Goal: Task Accomplishment & Management: Use online tool/utility

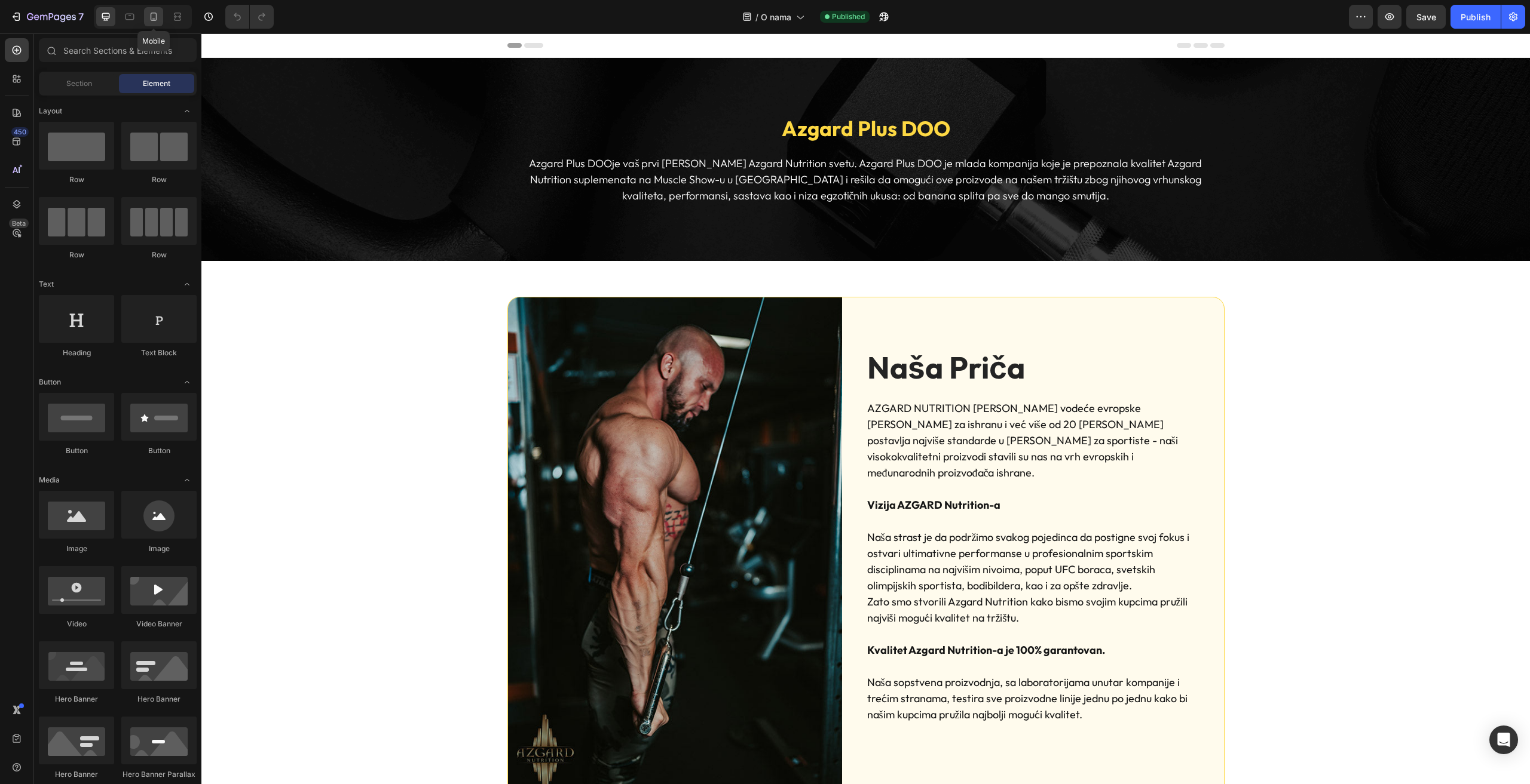
click at [155, 11] on div at bounding box center [154, 17] width 19 height 19
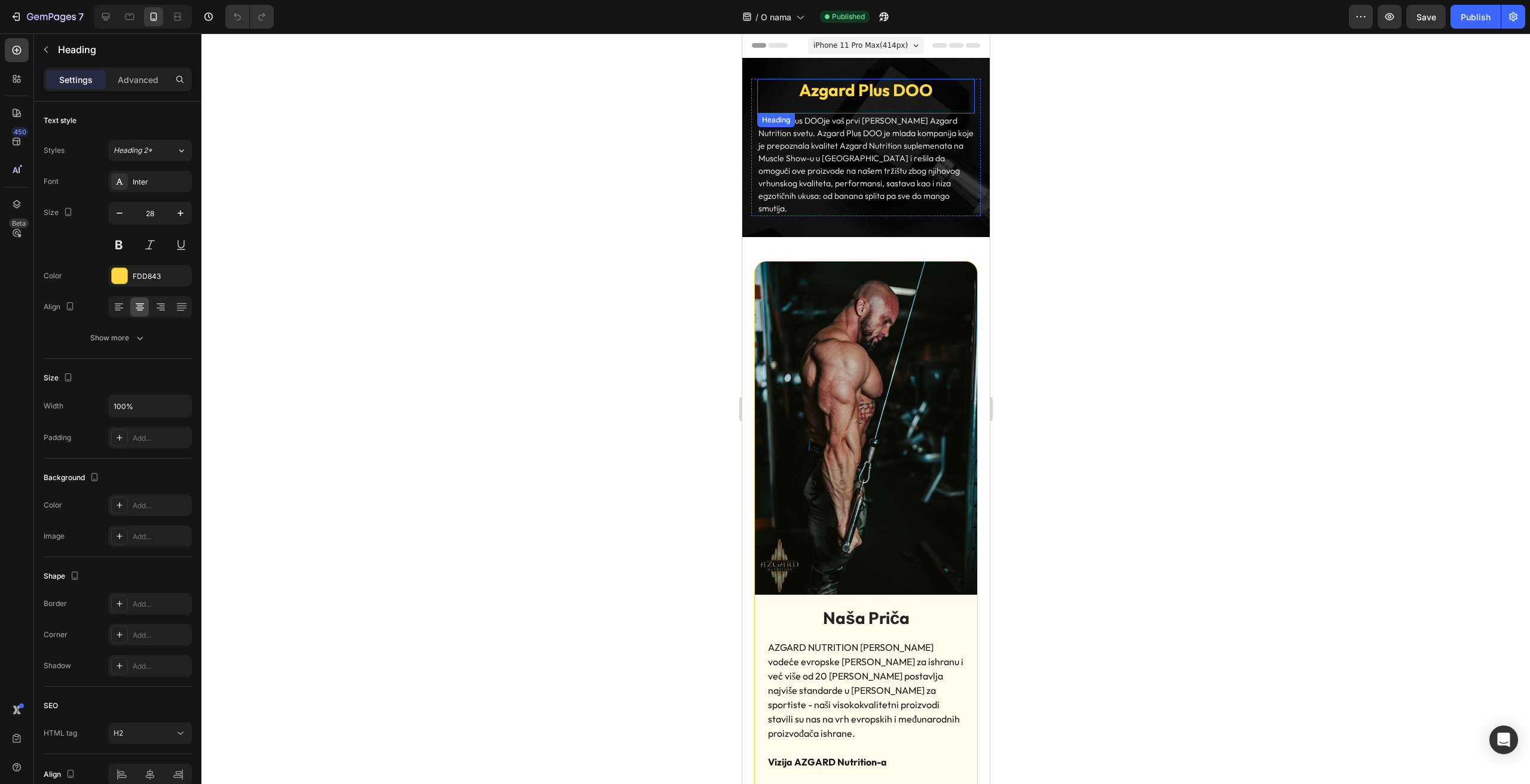
click at [847, 100] on strong "Azgard Plus DOO" at bounding box center [865, 90] width 134 height 21
click at [130, 74] on p "Advanced" at bounding box center [138, 80] width 40 height 13
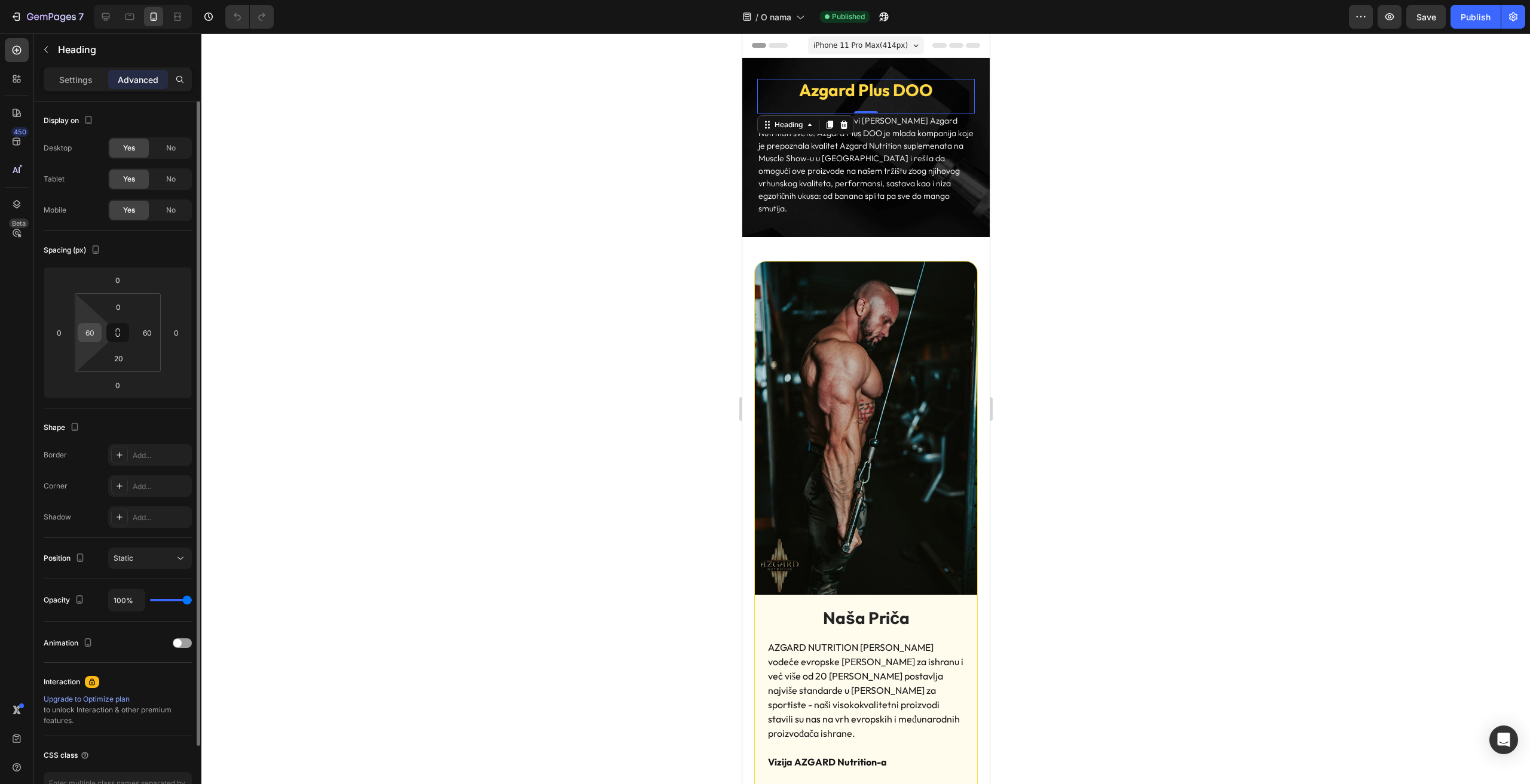
click at [85, 340] on input "60" at bounding box center [90, 333] width 18 height 18
type input "0"
click at [145, 337] on input "60" at bounding box center [147, 333] width 18 height 18
type input "0"
click at [145, 248] on div "Spacing (px)" at bounding box center [117, 251] width 148 height 19
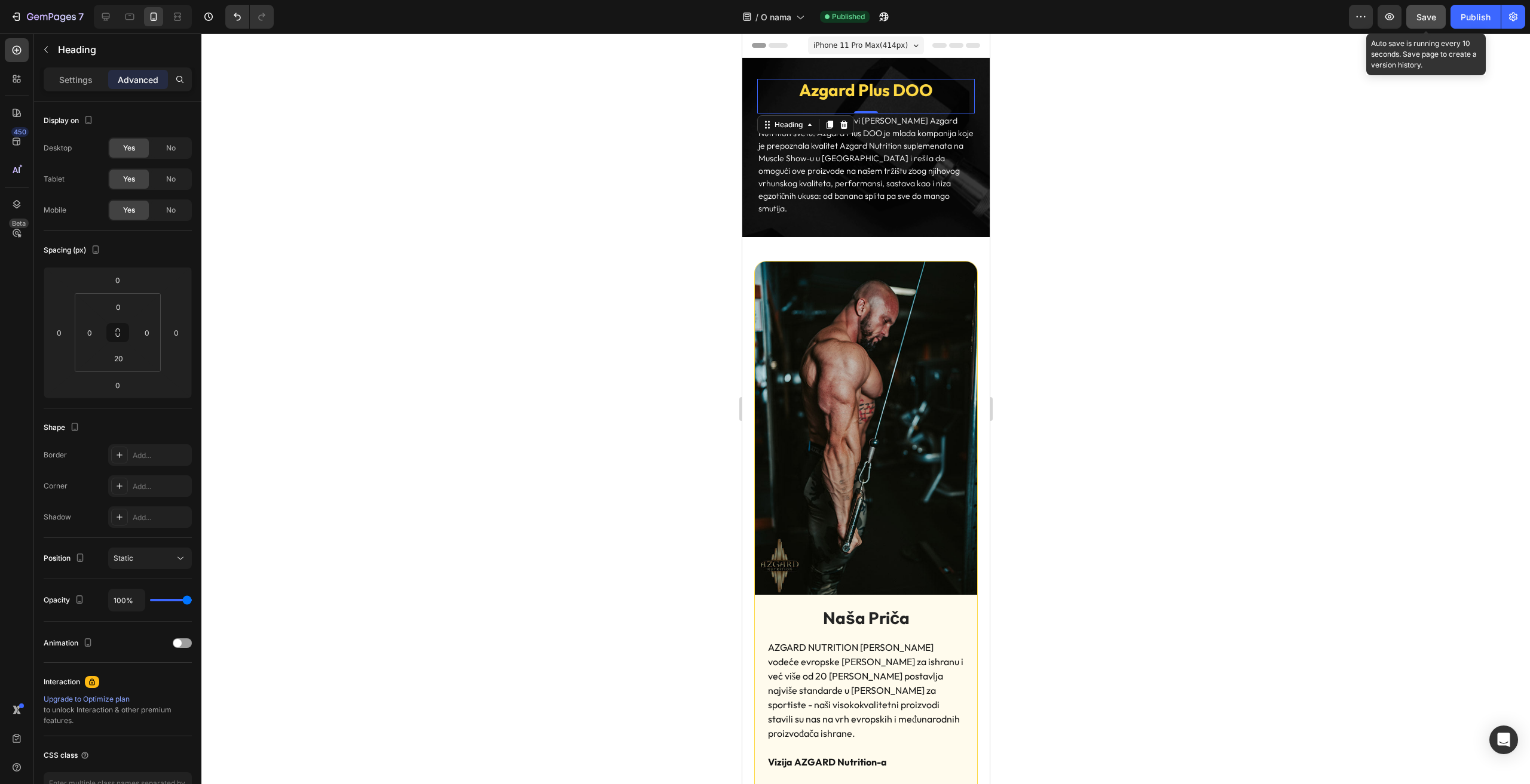
click at [1415, 15] on button "Save" at bounding box center [1426, 17] width 40 height 24
click at [1473, 16] on div "Publish" at bounding box center [1476, 17] width 30 height 13
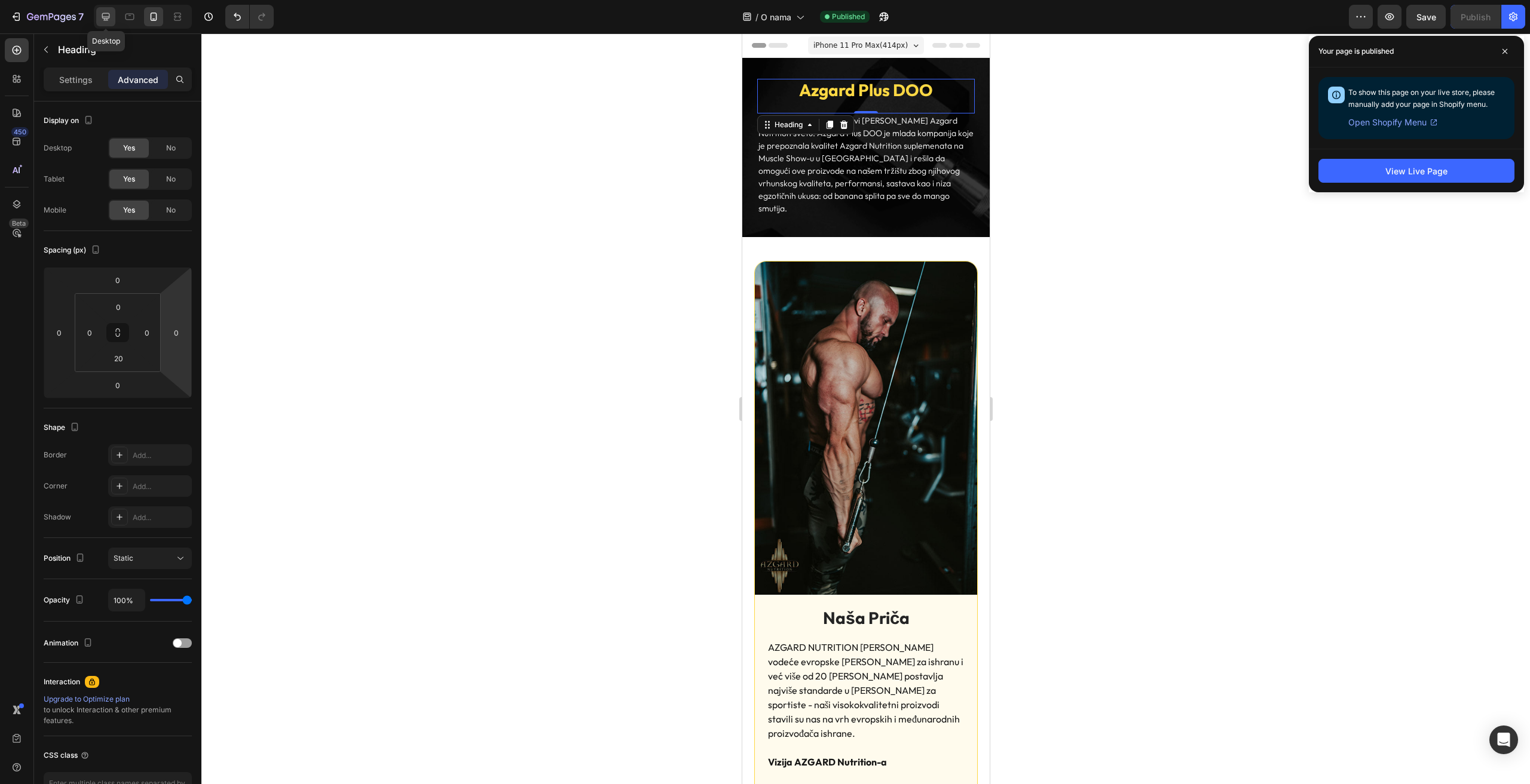
click at [104, 9] on div at bounding box center [106, 17] width 19 height 19
type input "20"
type input "0"
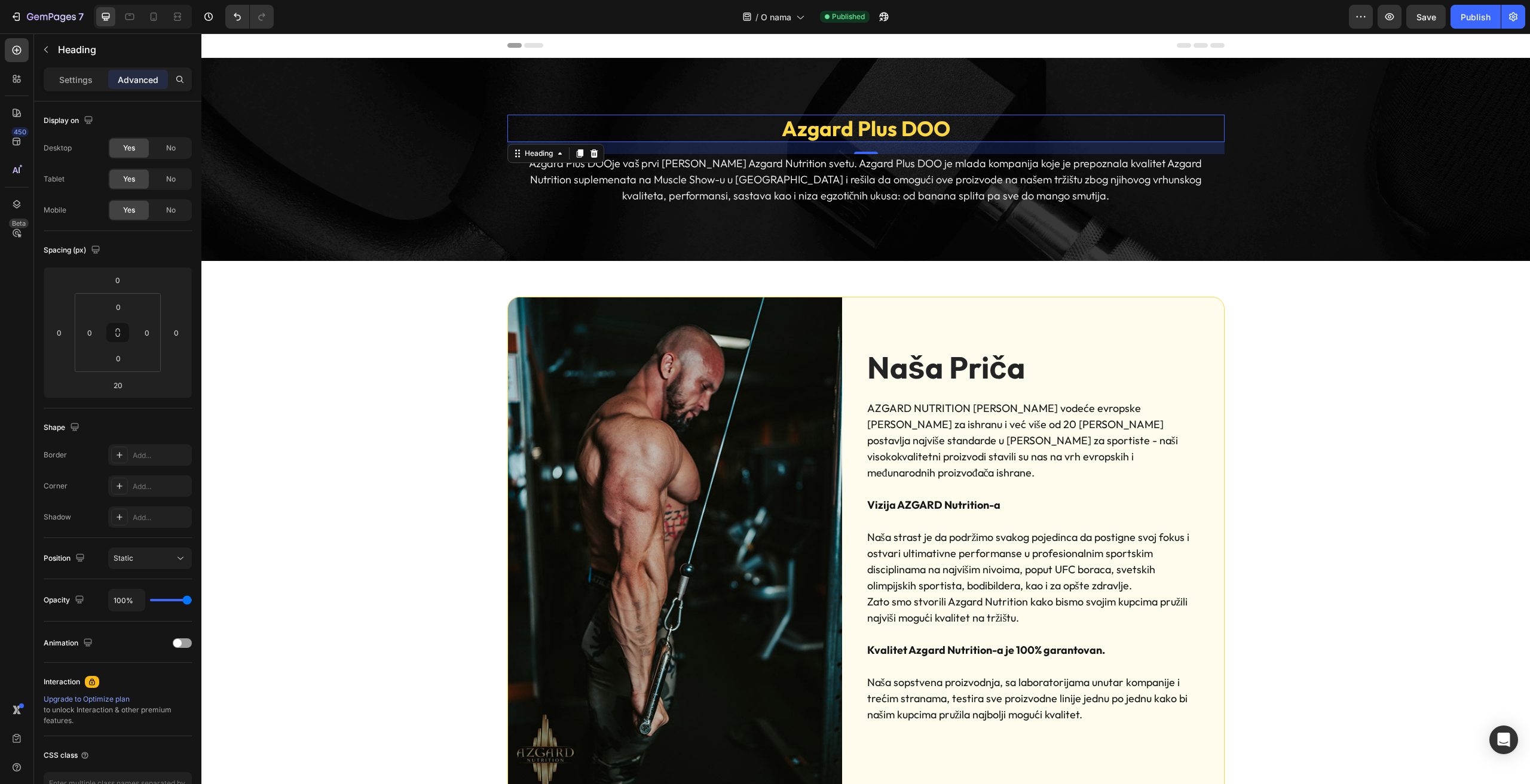
scroll to position [40, 0]
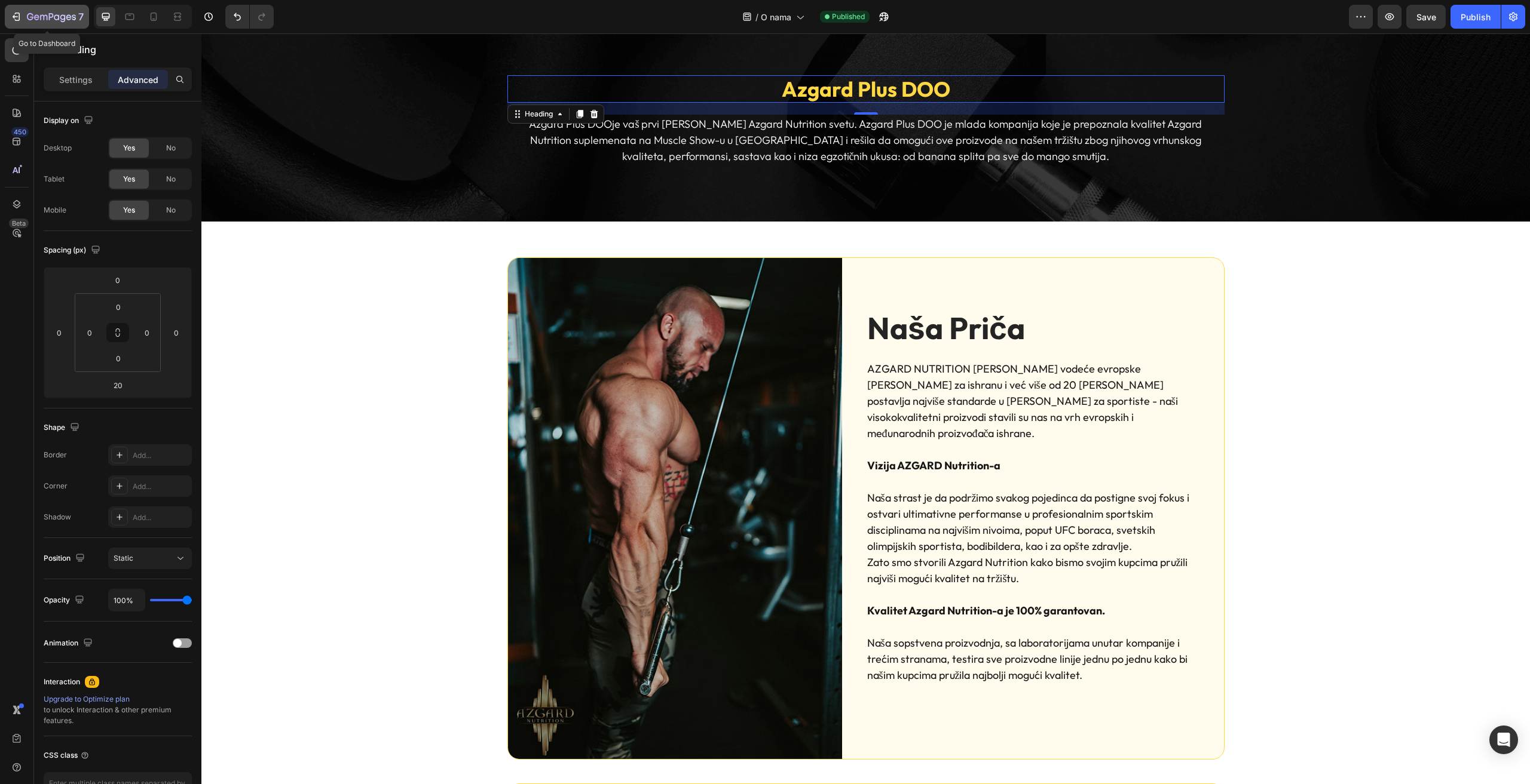
click at [35, 10] on div "7" at bounding box center [55, 17] width 57 height 15
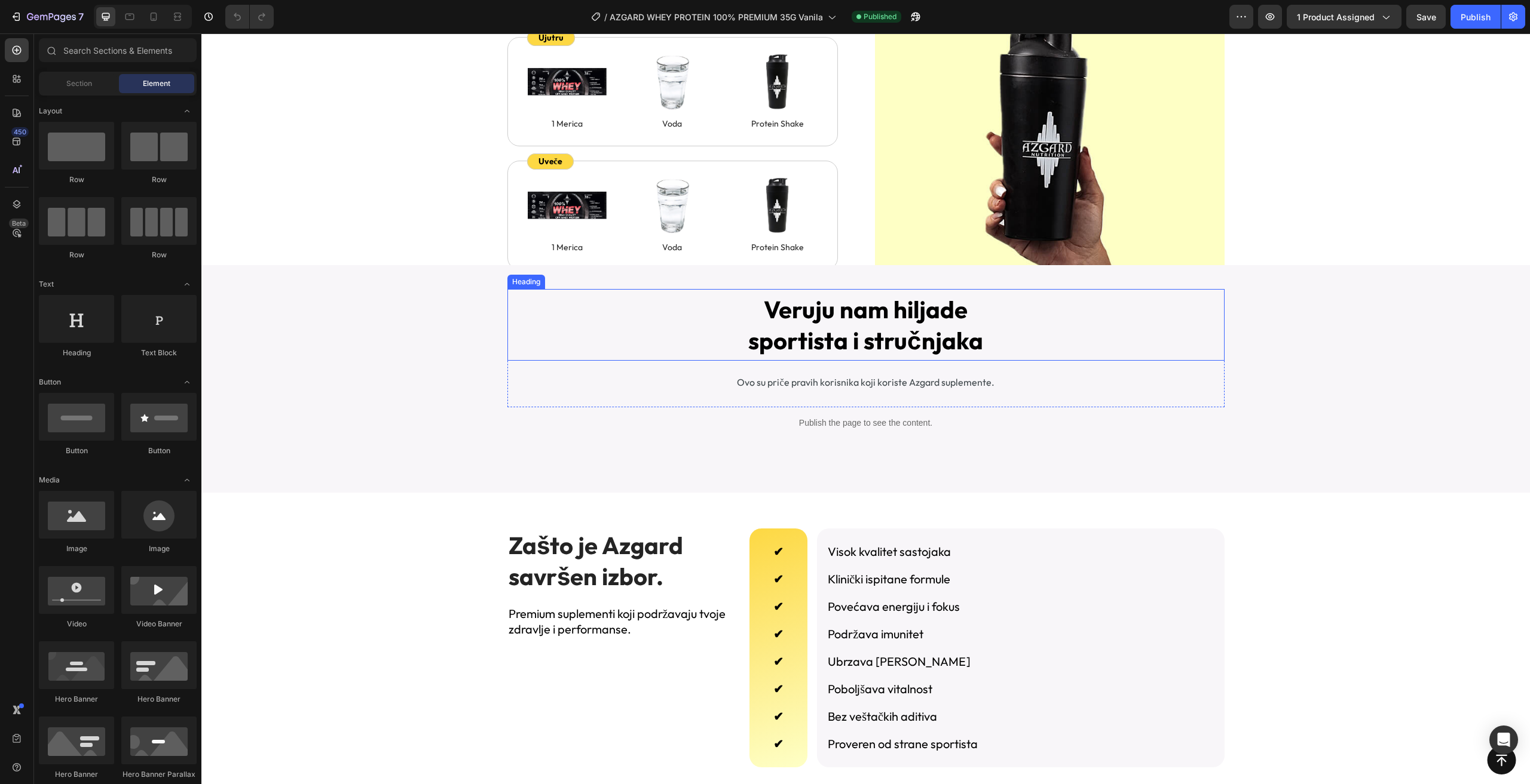
scroll to position [2330, 0]
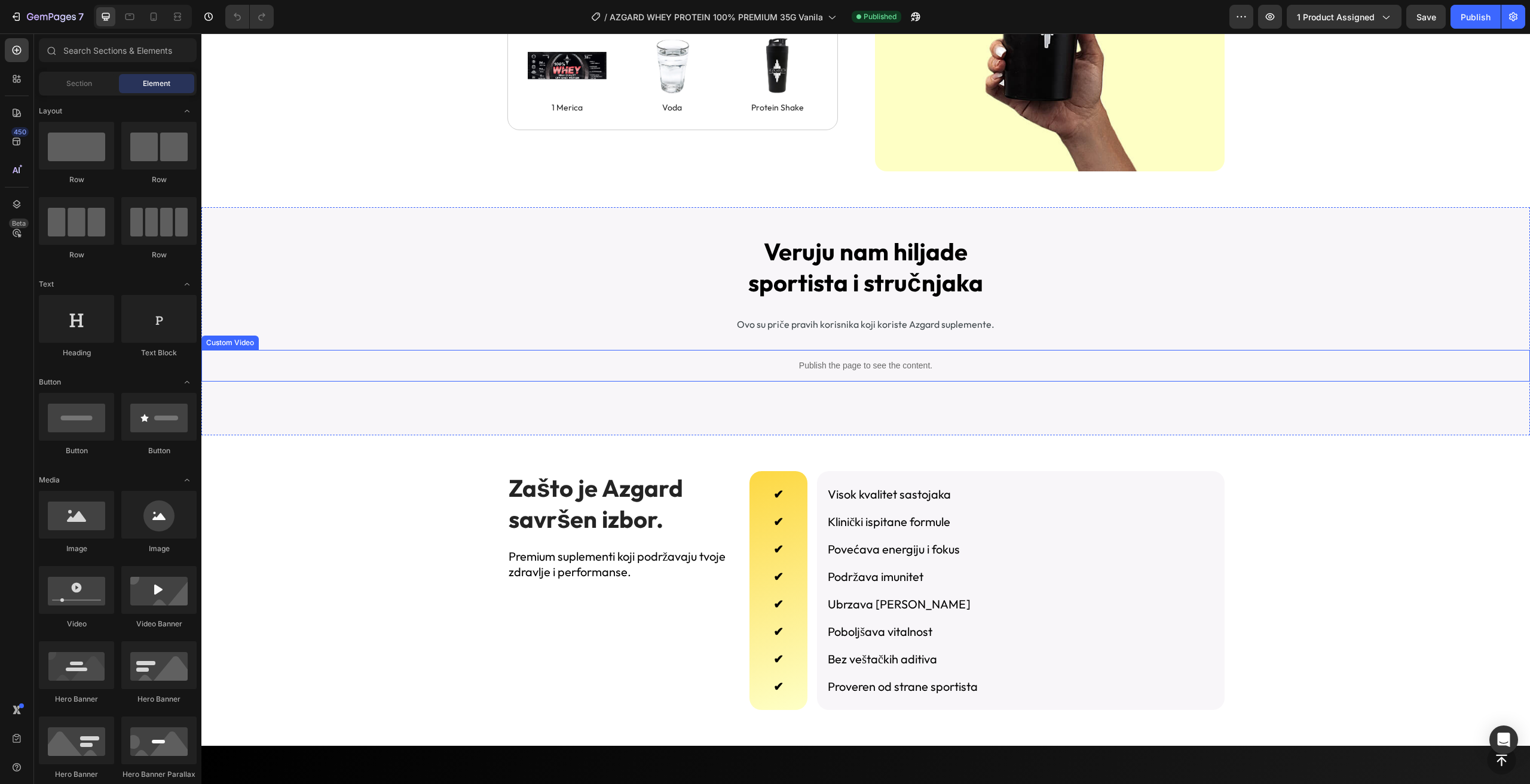
click at [697, 374] on div "Publish the page to see the content." at bounding box center [865, 366] width 1328 height 32
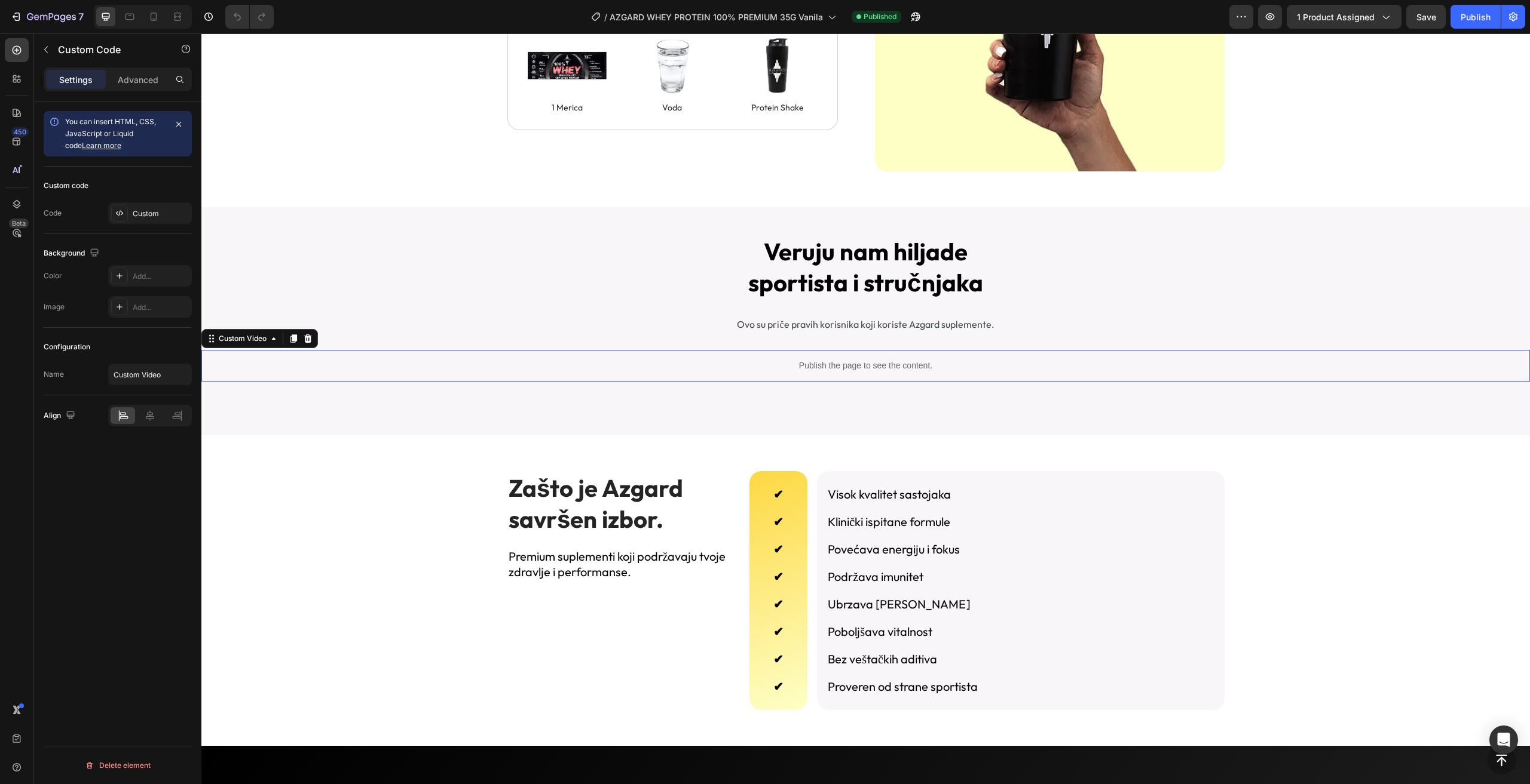
click at [697, 374] on div "Publish the page to see the content." at bounding box center [865, 366] width 1328 height 32
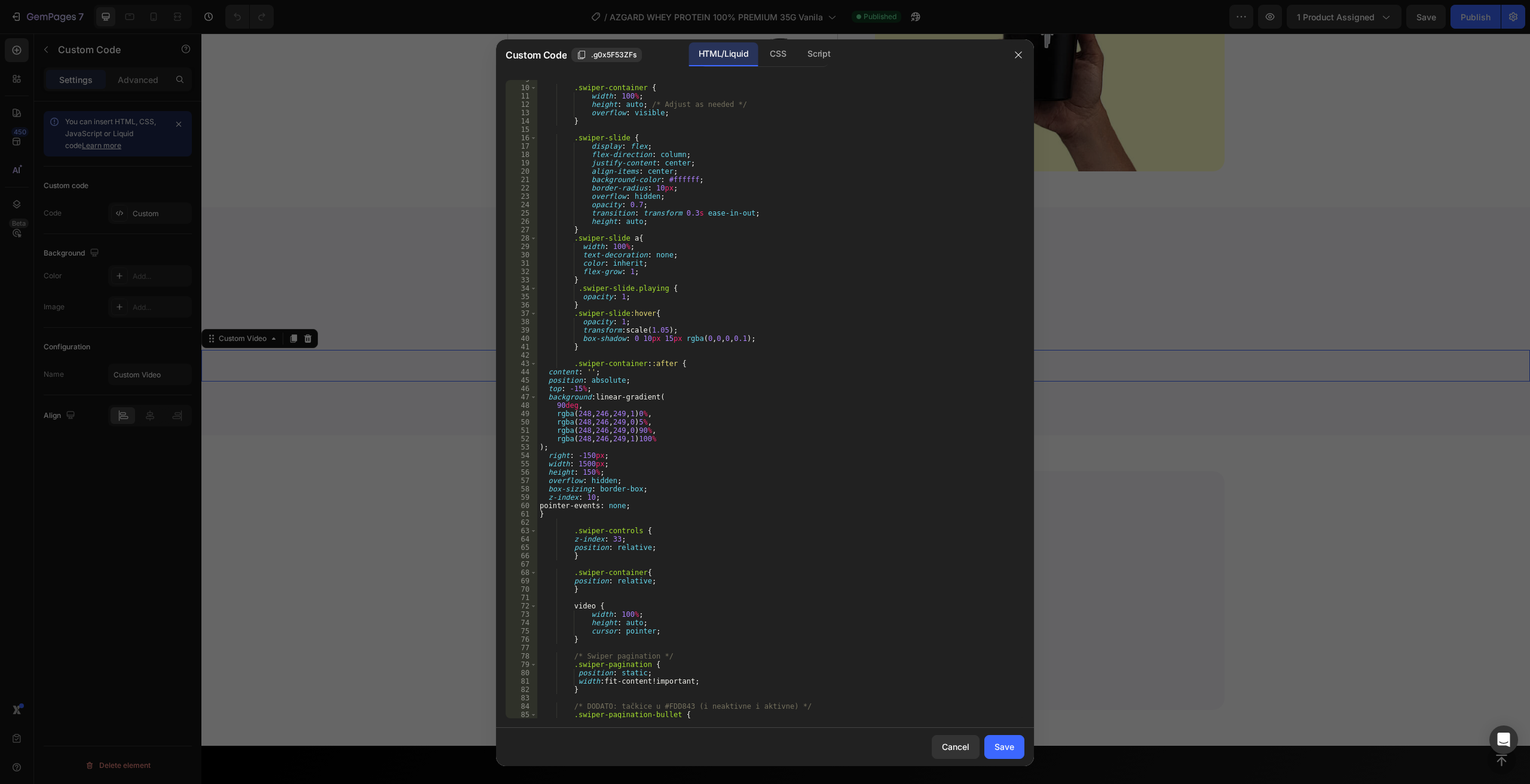
scroll to position [251, 0]
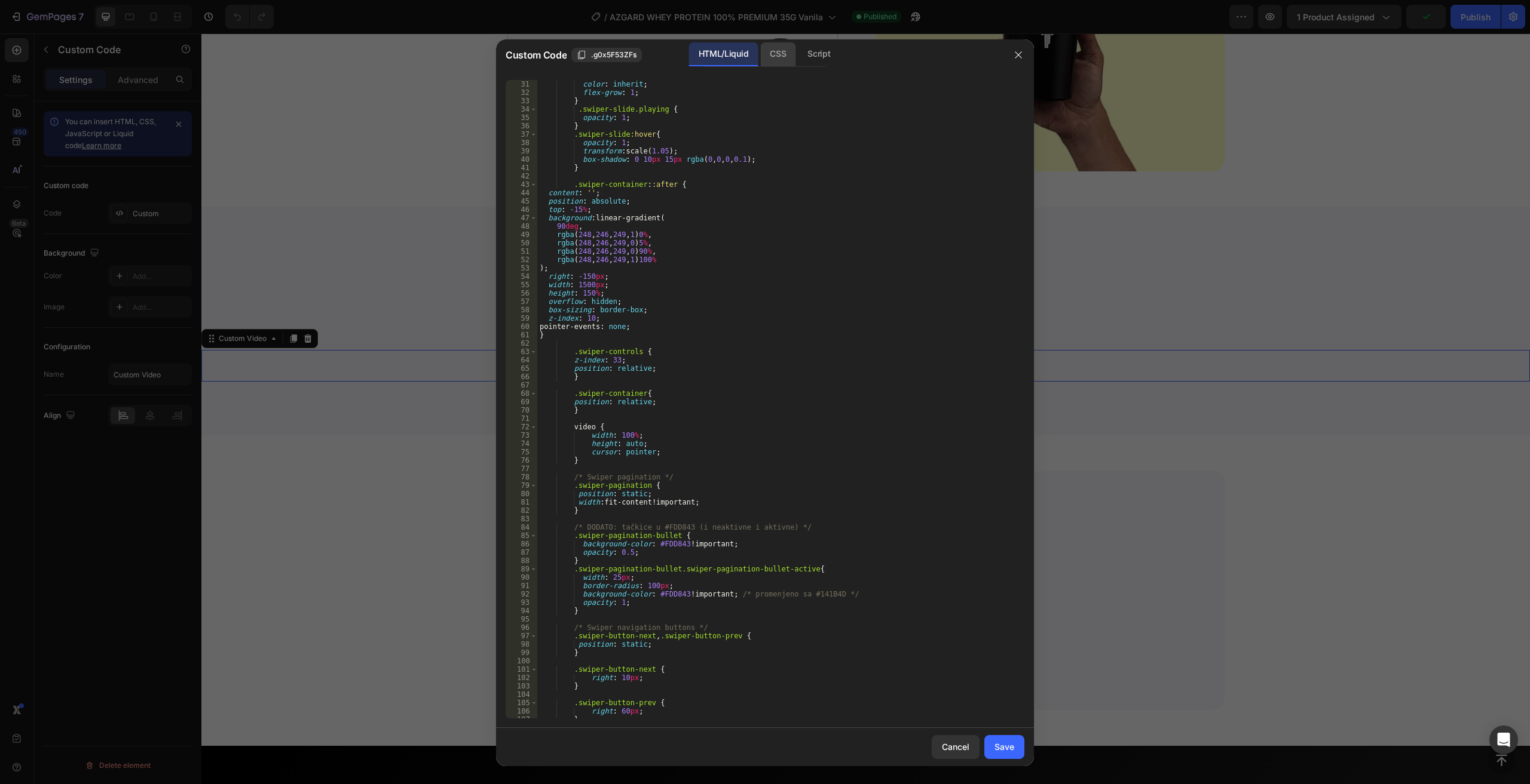
click at [771, 51] on div "CSS" at bounding box center [778, 54] width 36 height 24
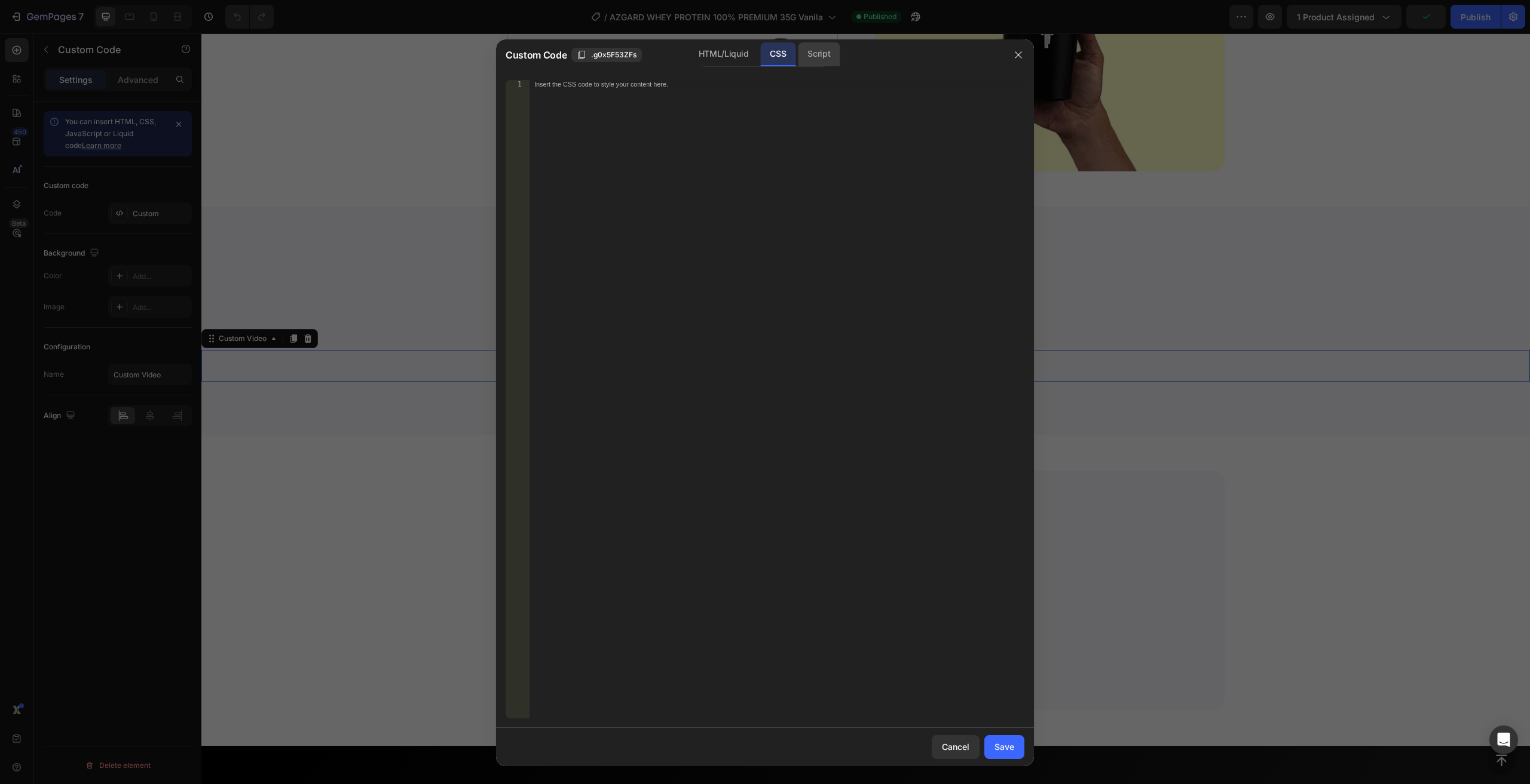
click at [812, 57] on div "Script" at bounding box center [819, 54] width 42 height 24
click at [742, 49] on div "HTML/Liquid" at bounding box center [723, 54] width 69 height 24
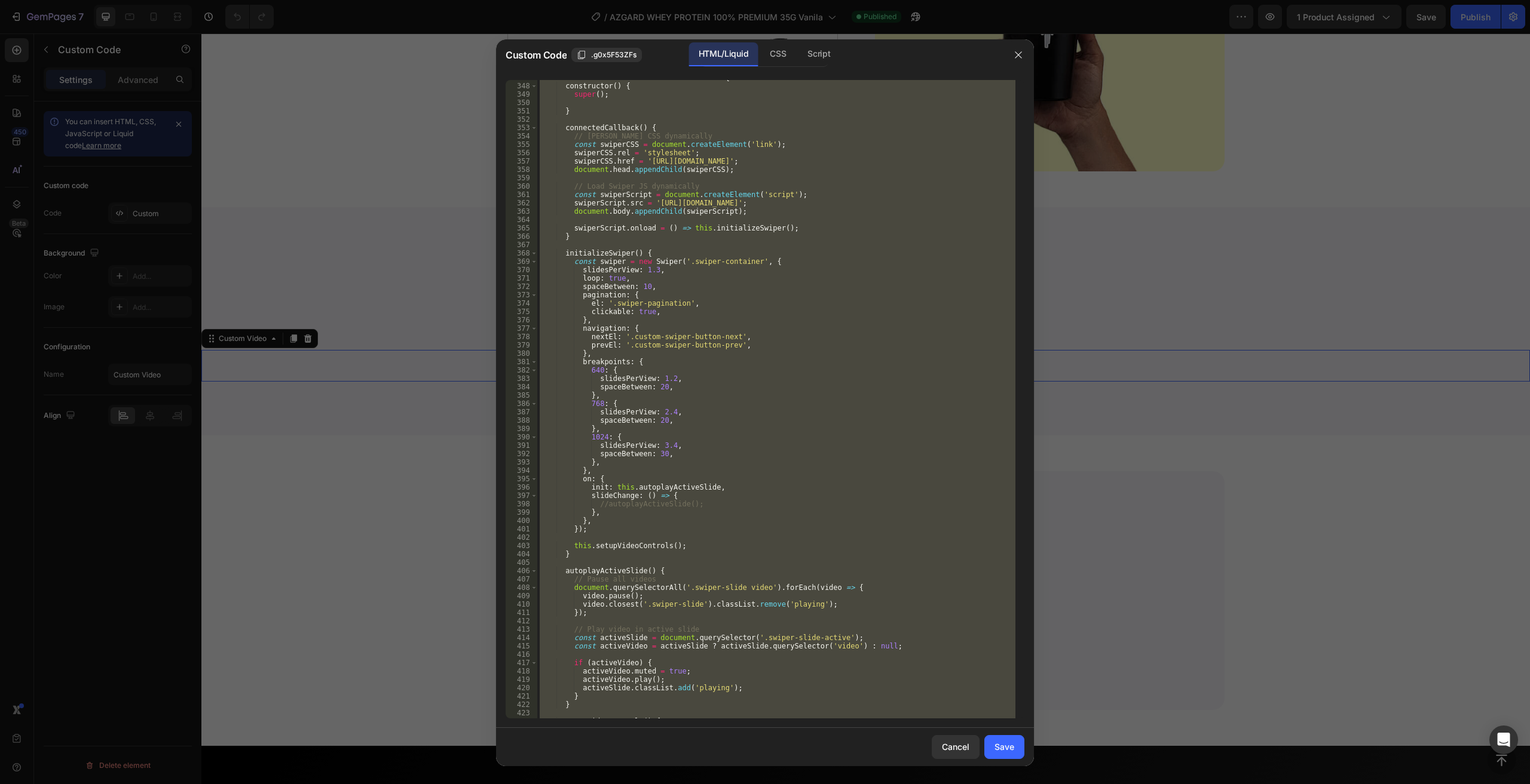
scroll to position [3610, 0]
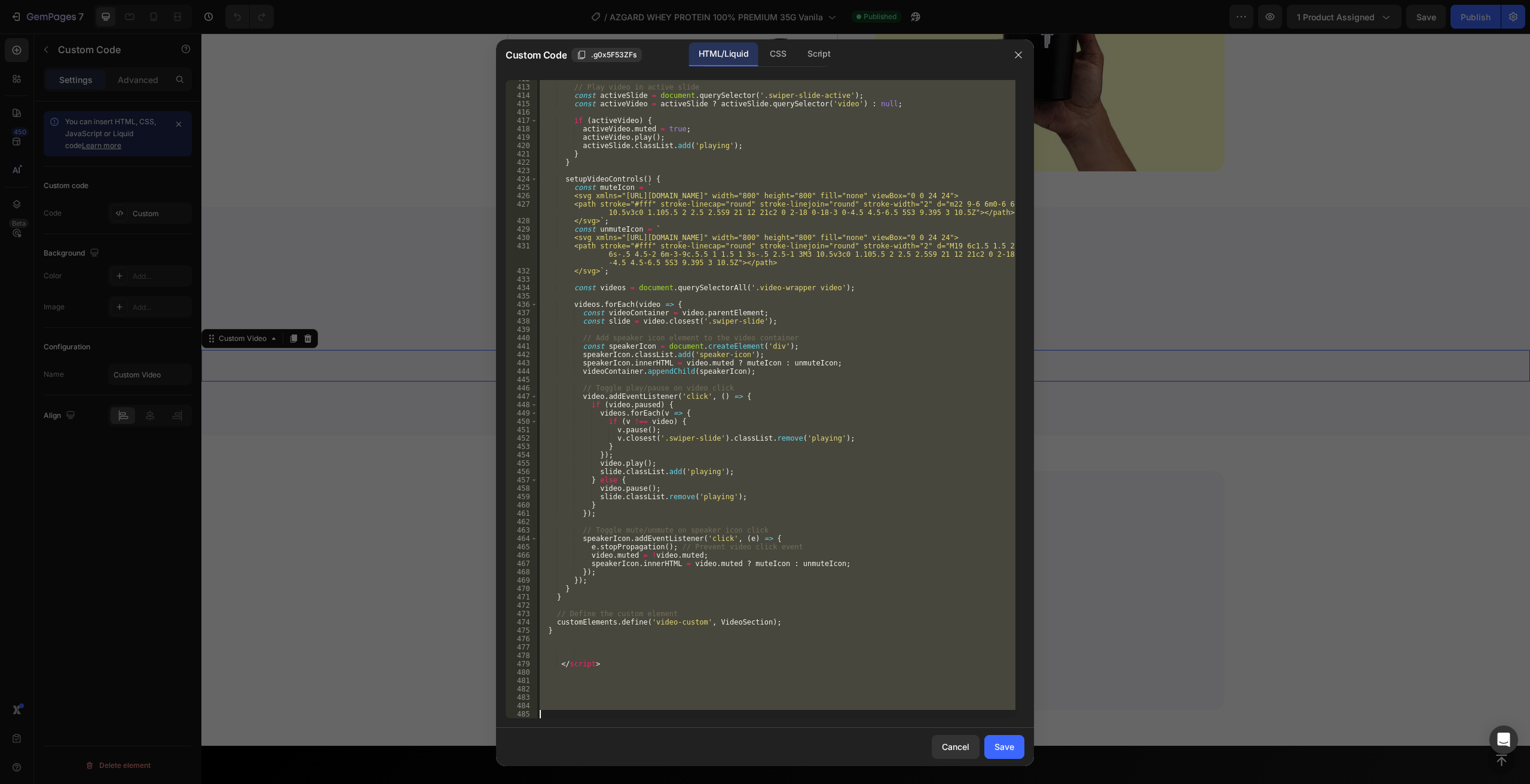
type textarea "</script>"
type textarea "customElements.define('video-custom', VideoSection);"
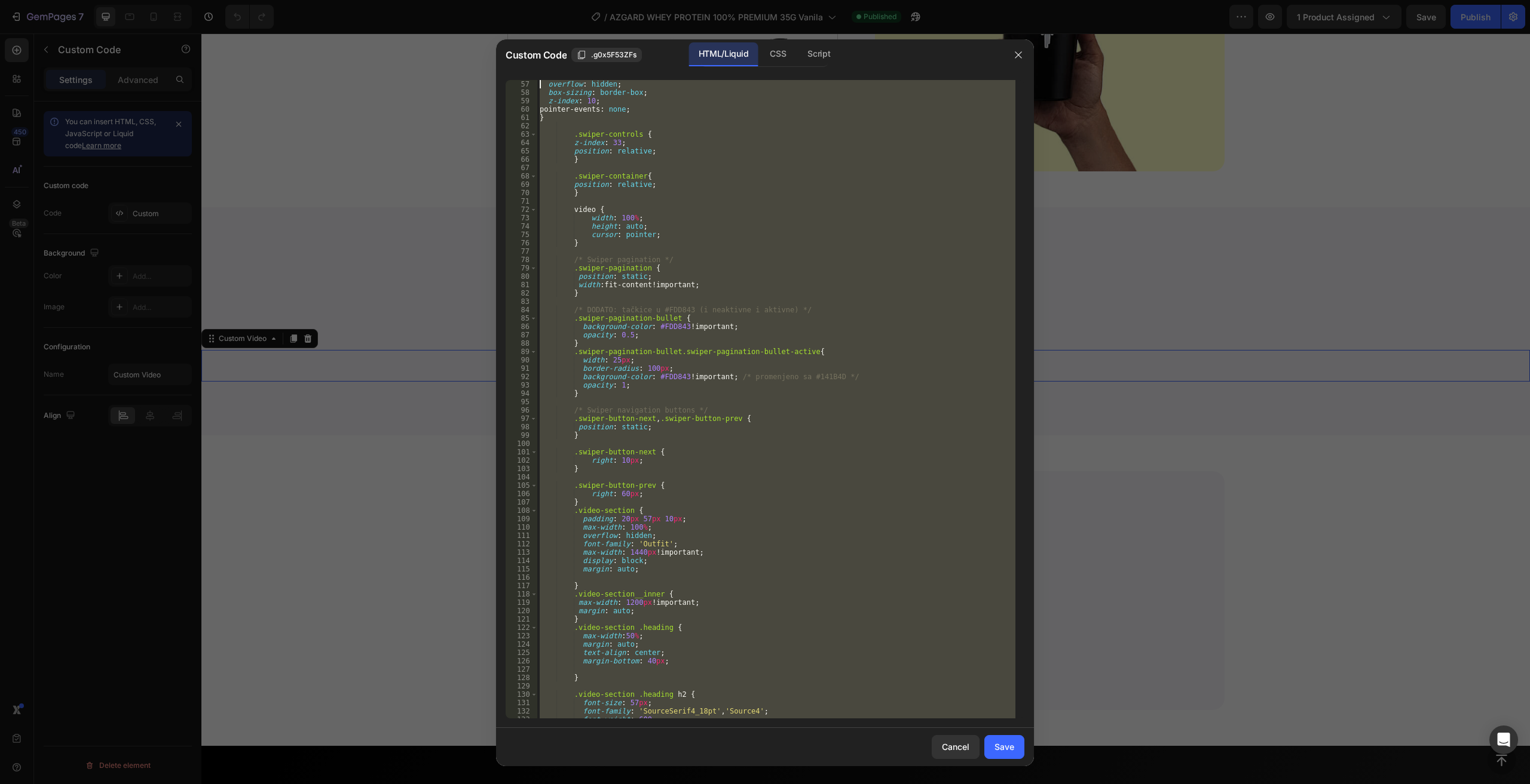
scroll to position [0, 0]
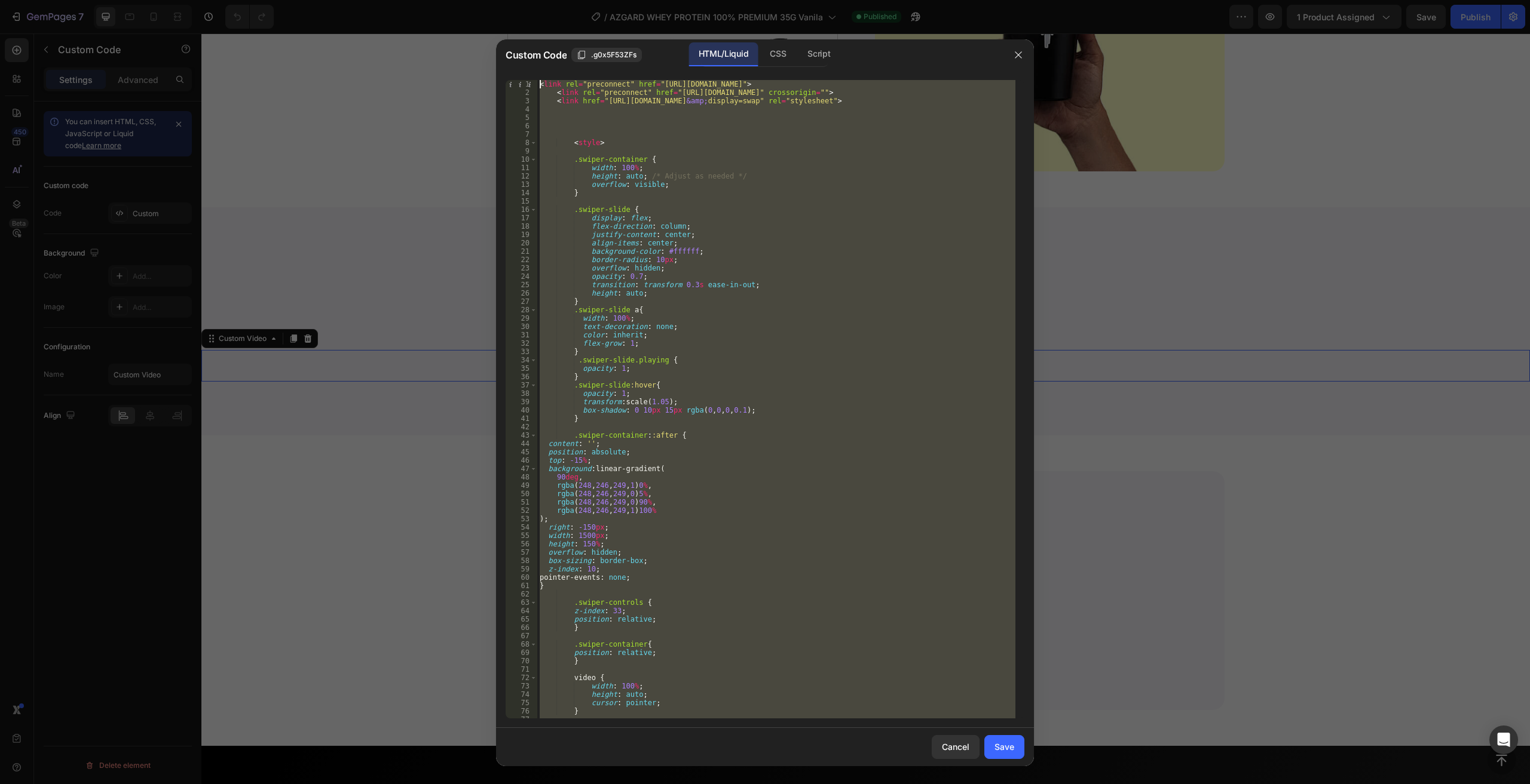
drag, startPoint x: 609, startPoint y: 666, endPoint x: 445, endPoint y: -52, distance: 736.5
click at [445, 0] on html "7 Version history / AZGARD WHEY PROTEIN 100% PREMIUM 35G Vanila Published Previ…" at bounding box center [765, 0] width 1530 height 0
type textarea "<link rel="preconnect" href="https://fonts.googleapis.com"> <link rel="preconne…"
click at [1020, 53] on icon "button" at bounding box center [1018, 55] width 10 height 10
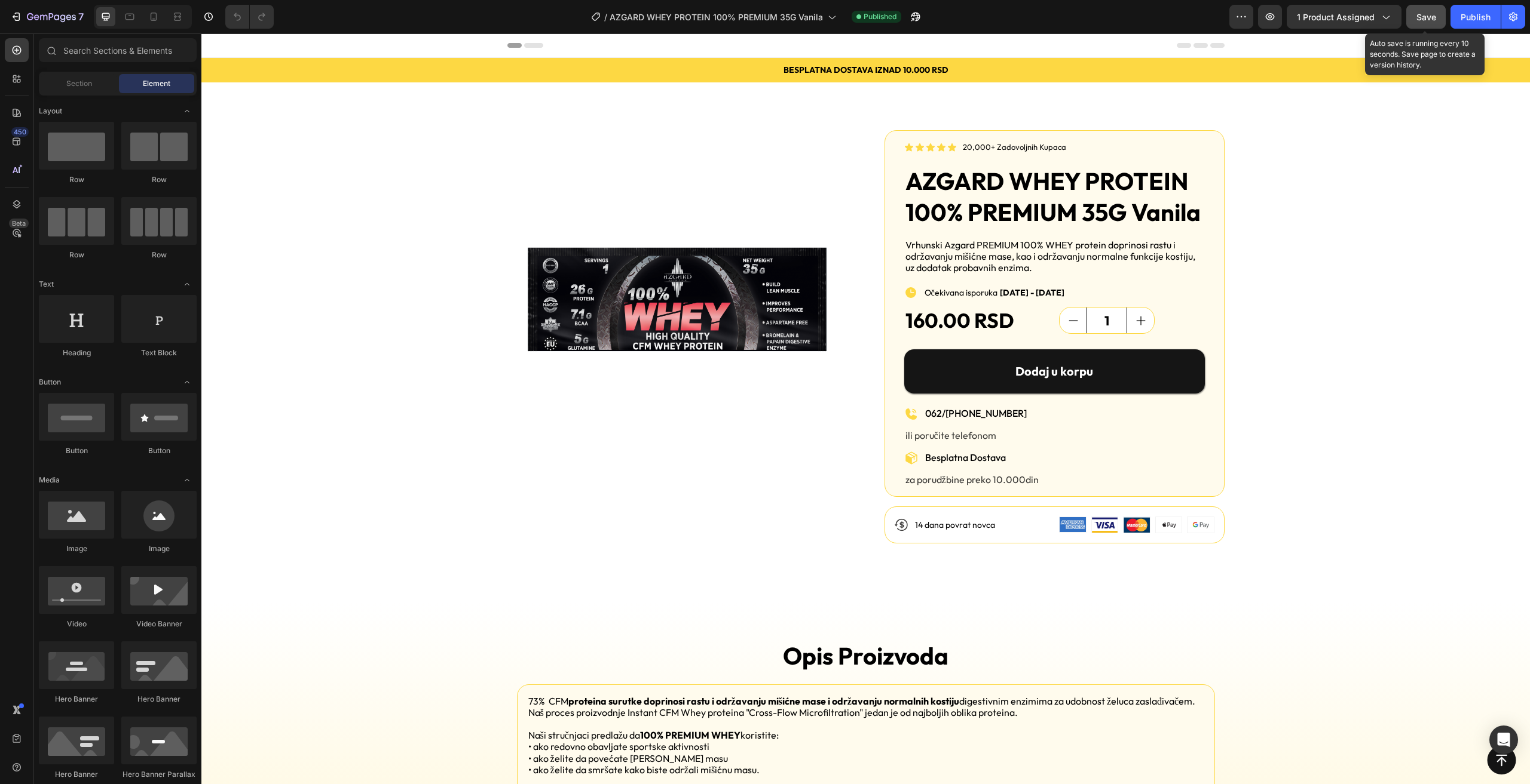
click at [1427, 11] on div "Save" at bounding box center [1426, 17] width 19 height 13
